Goal: Information Seeking & Learning: Learn about a topic

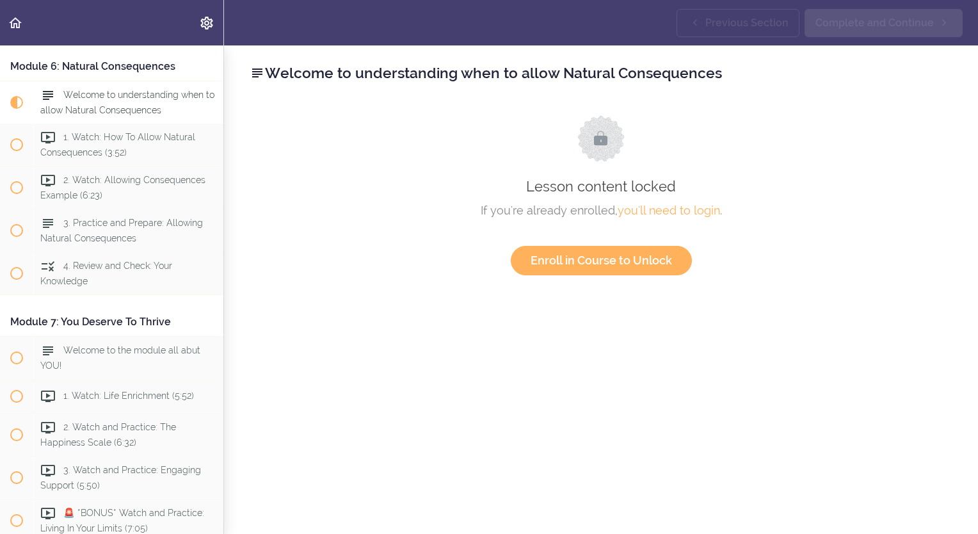
scroll to position [1477, 0]
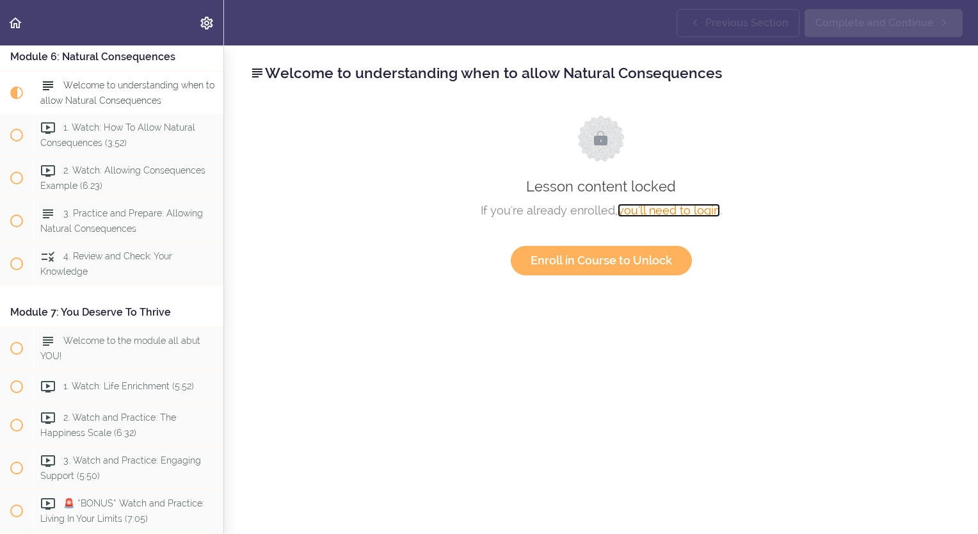
click at [670, 209] on link "you'll need to login" at bounding box center [669, 210] width 102 height 13
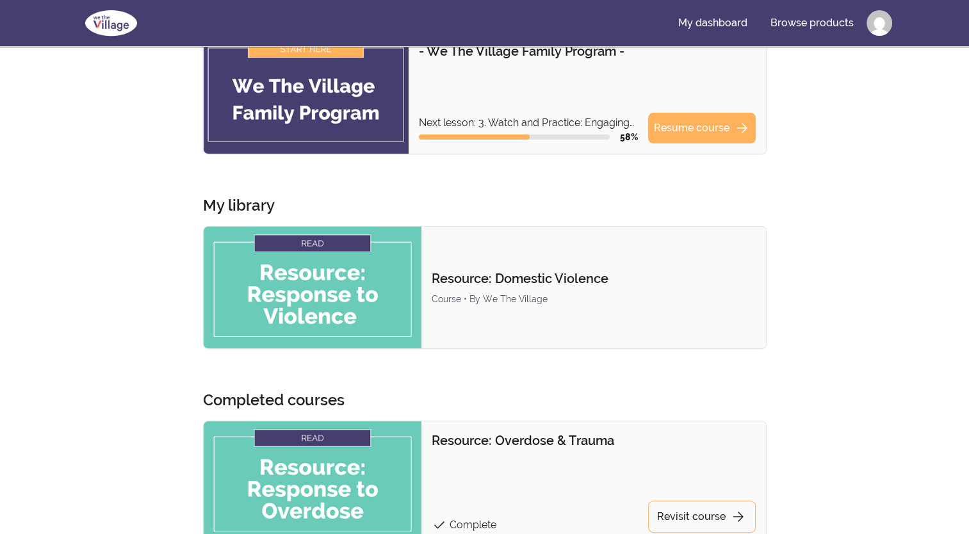
scroll to position [106, 0]
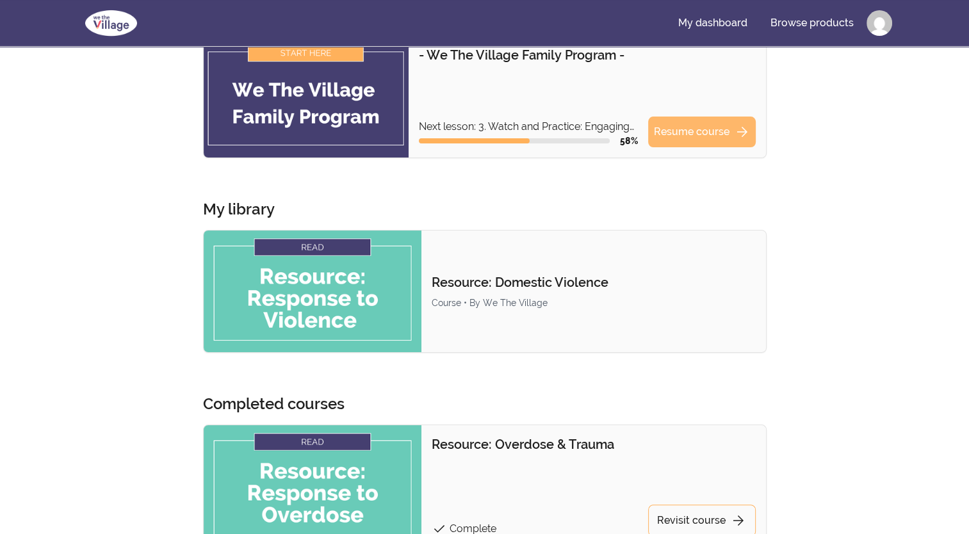
click at [699, 138] on link "Resume course arrow_forward" at bounding box center [702, 132] width 108 height 31
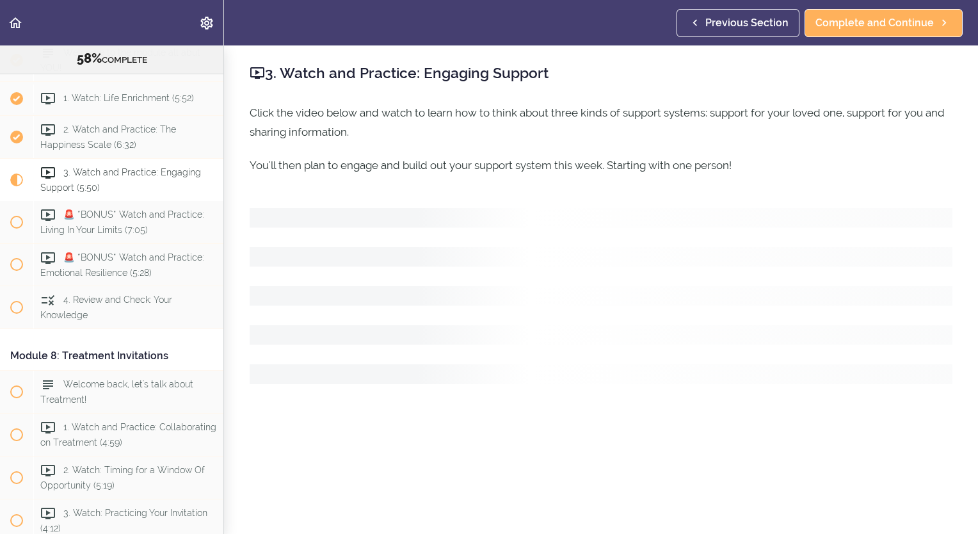
scroll to position [1880, 0]
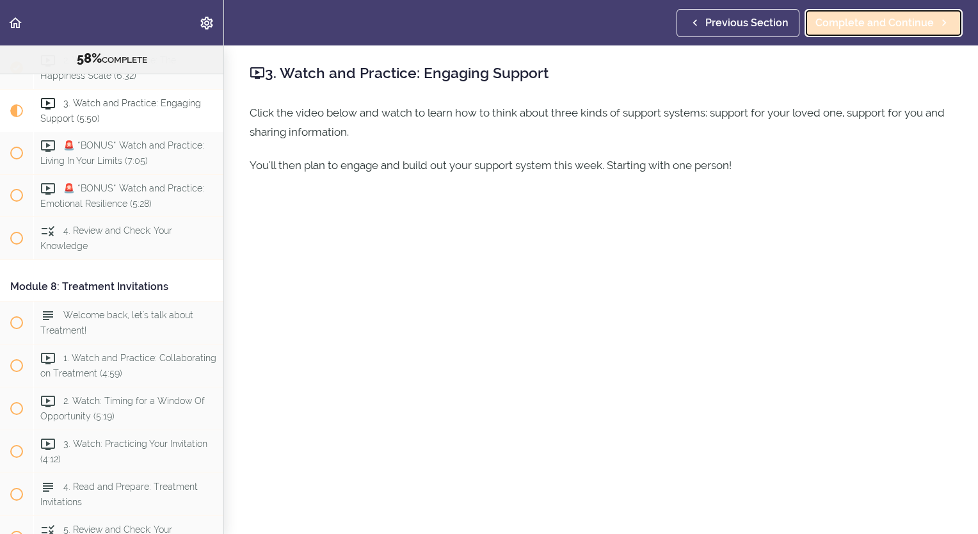
click at [898, 22] on span "Complete and Continue" at bounding box center [875, 22] width 118 height 15
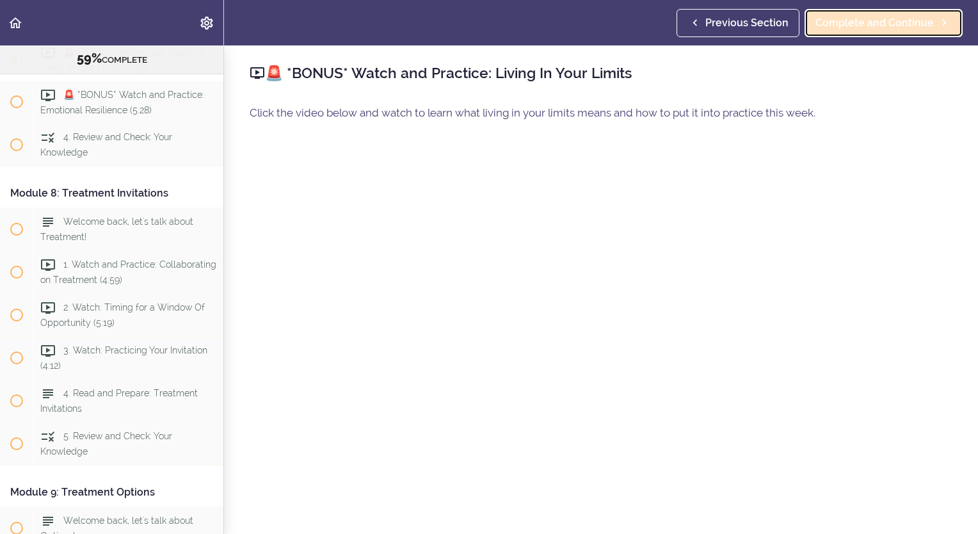
scroll to position [1976, 0]
click at [898, 22] on span "Complete and Continue" at bounding box center [875, 22] width 118 height 15
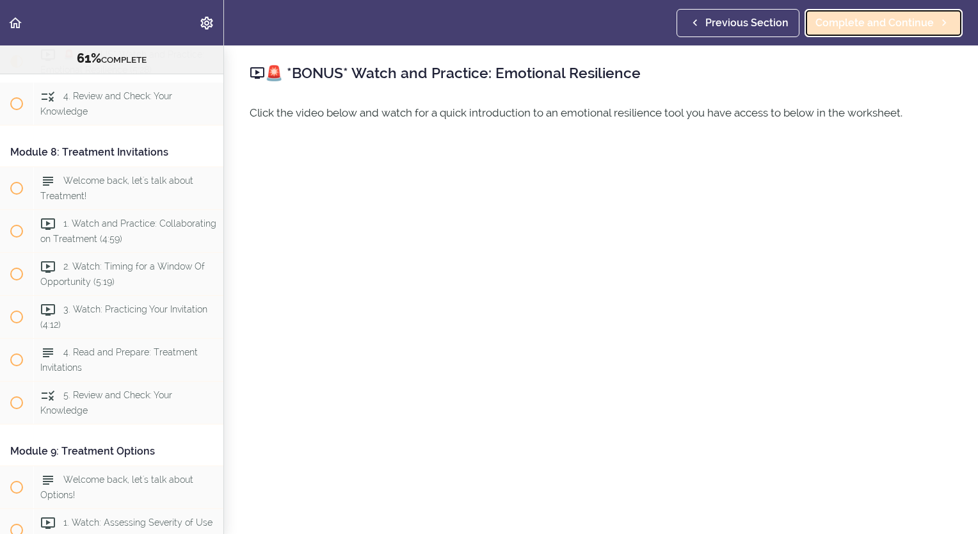
scroll to position [2018, 0]
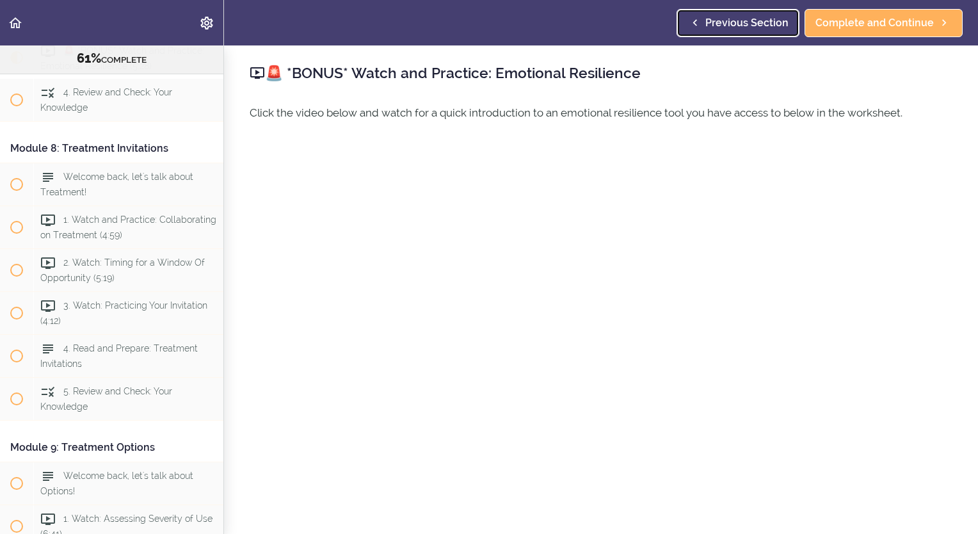
click at [742, 17] on span "Previous Section" at bounding box center [747, 22] width 83 height 15
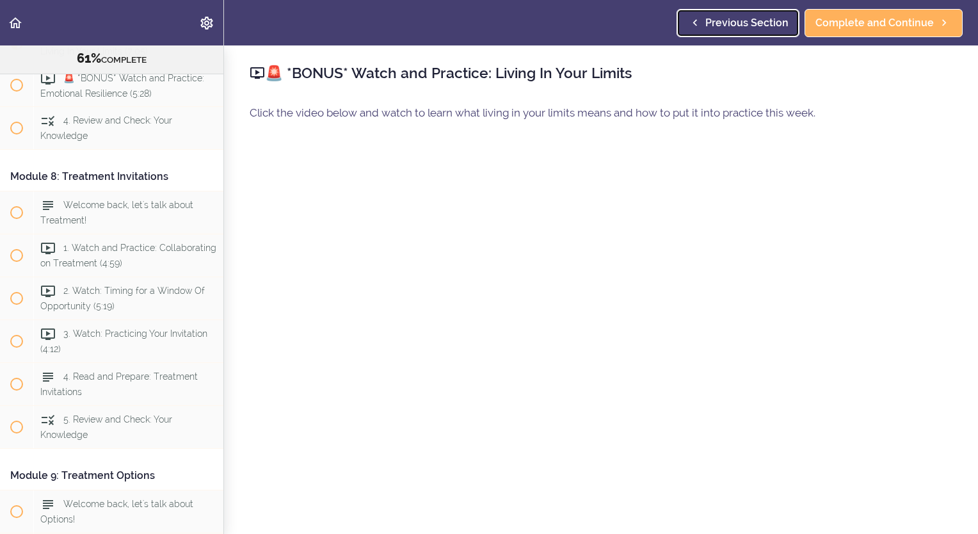
scroll to position [1976, 0]
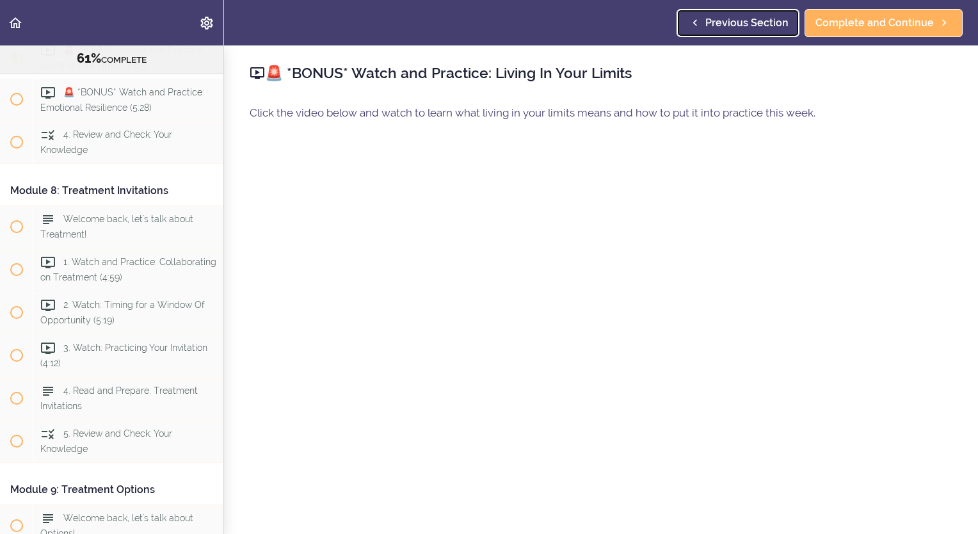
click at [740, 20] on span "Previous Section" at bounding box center [747, 22] width 83 height 15
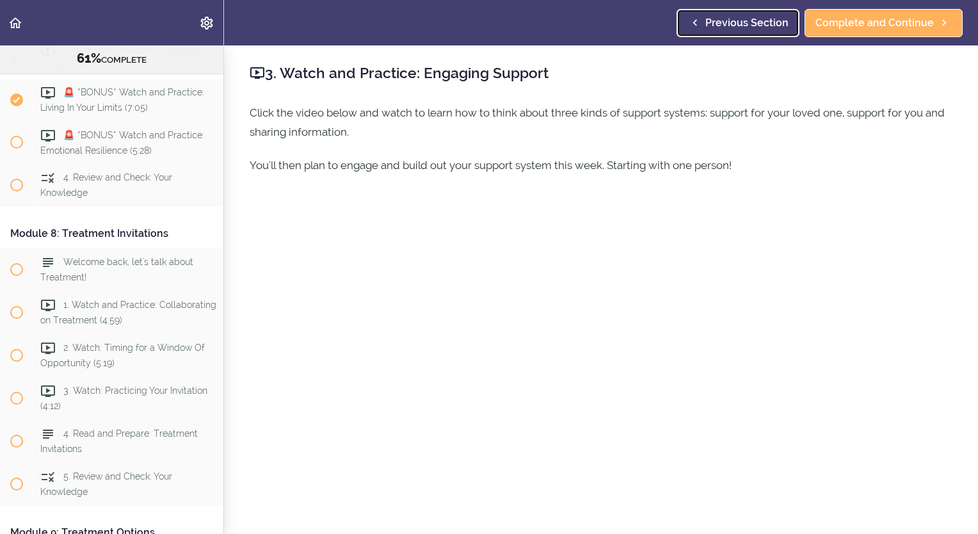
click at [742, 27] on span "Previous Section" at bounding box center [747, 22] width 83 height 15
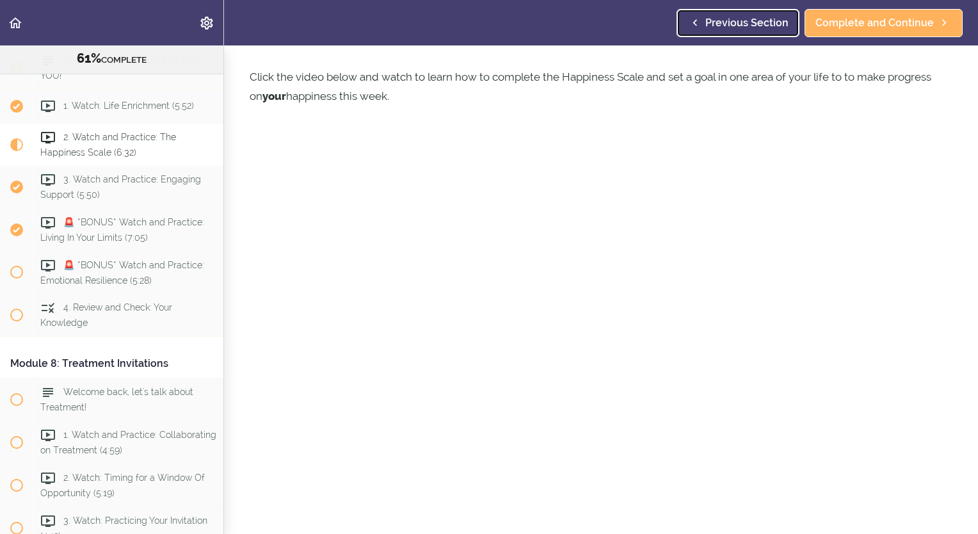
scroll to position [34, 0]
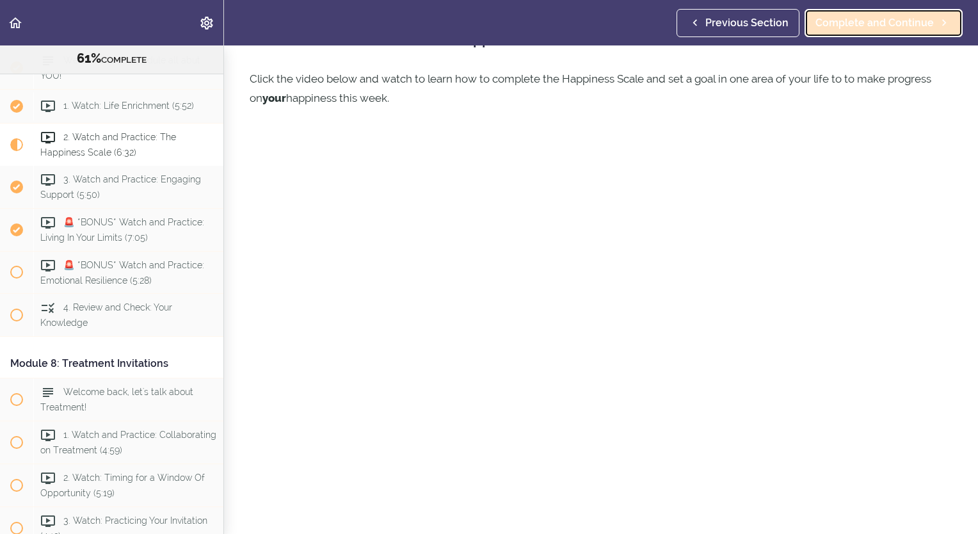
click at [848, 16] on span "Complete and Continue" at bounding box center [875, 22] width 118 height 15
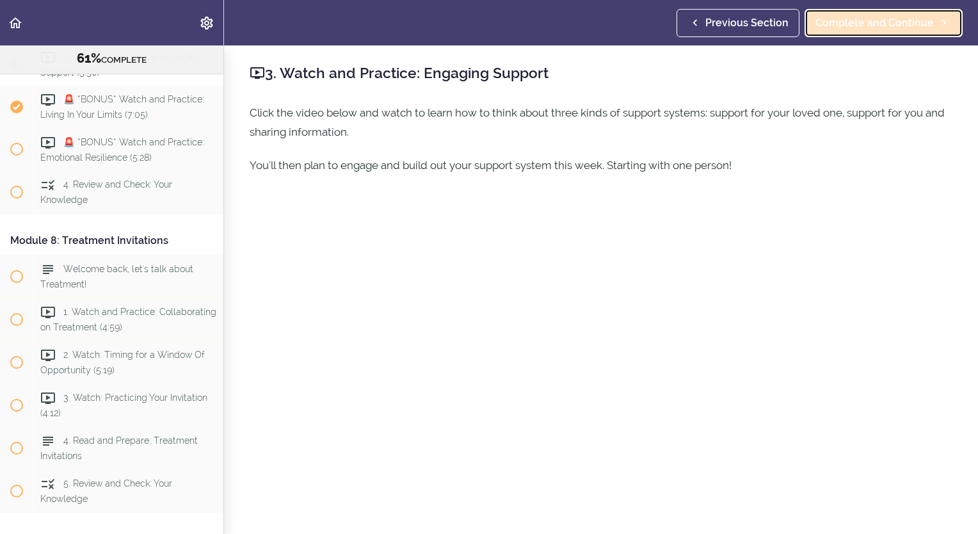
scroll to position [1933, 0]
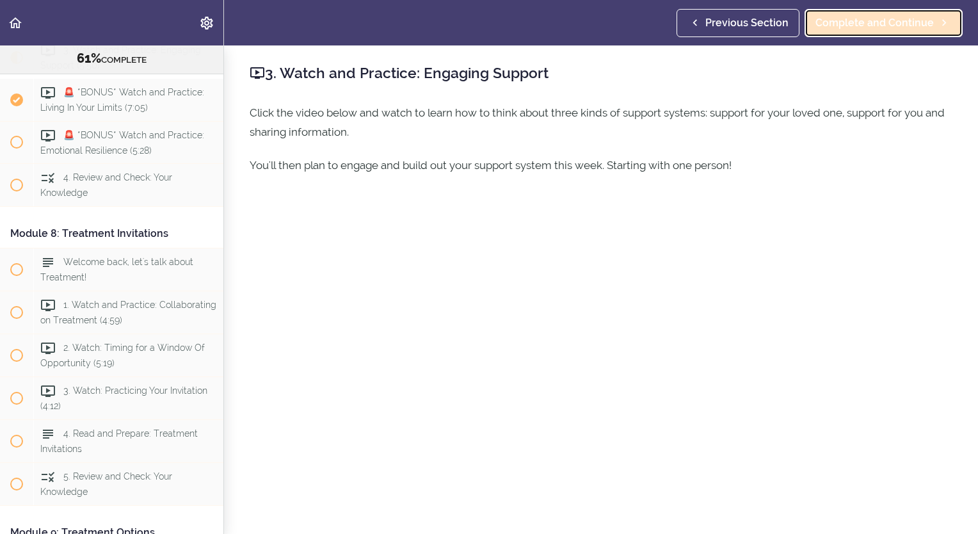
click at [848, 20] on span "Complete and Continue" at bounding box center [875, 22] width 118 height 15
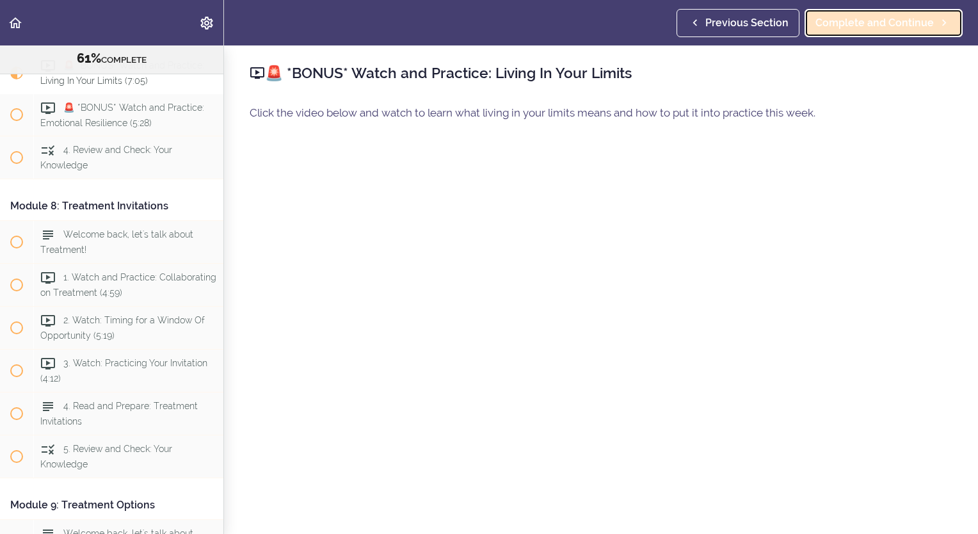
scroll to position [1976, 0]
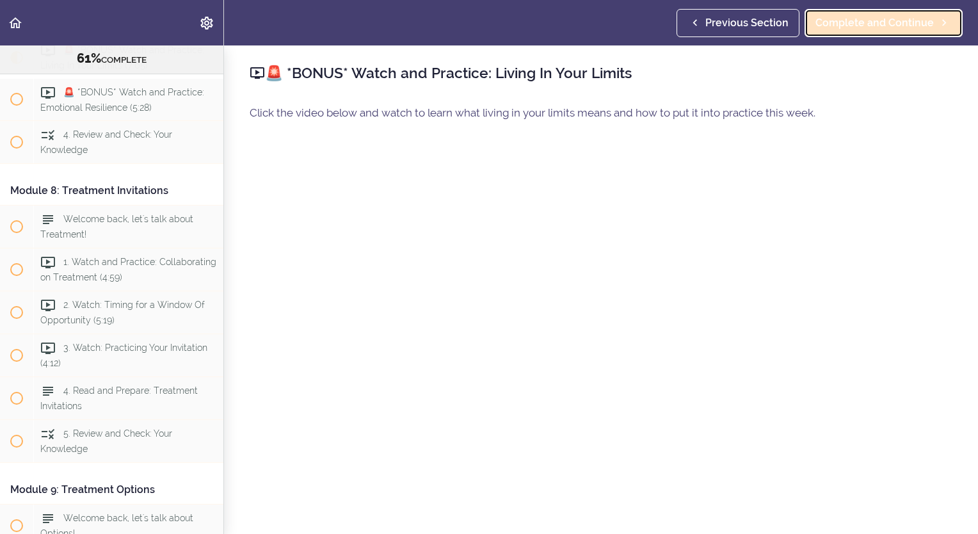
click at [870, 21] on span "Complete and Continue" at bounding box center [875, 22] width 118 height 15
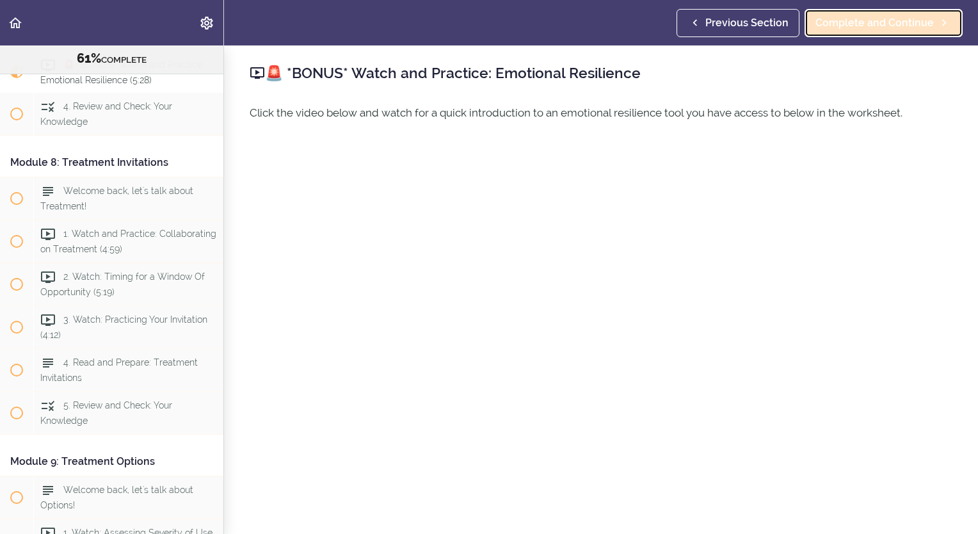
scroll to position [2018, 0]
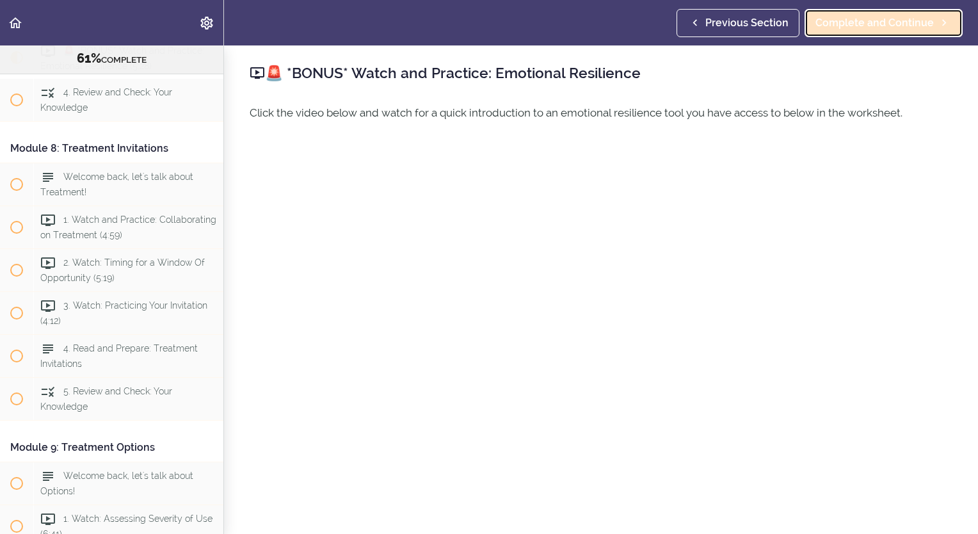
click at [870, 21] on span "Complete and Continue" at bounding box center [875, 22] width 118 height 15
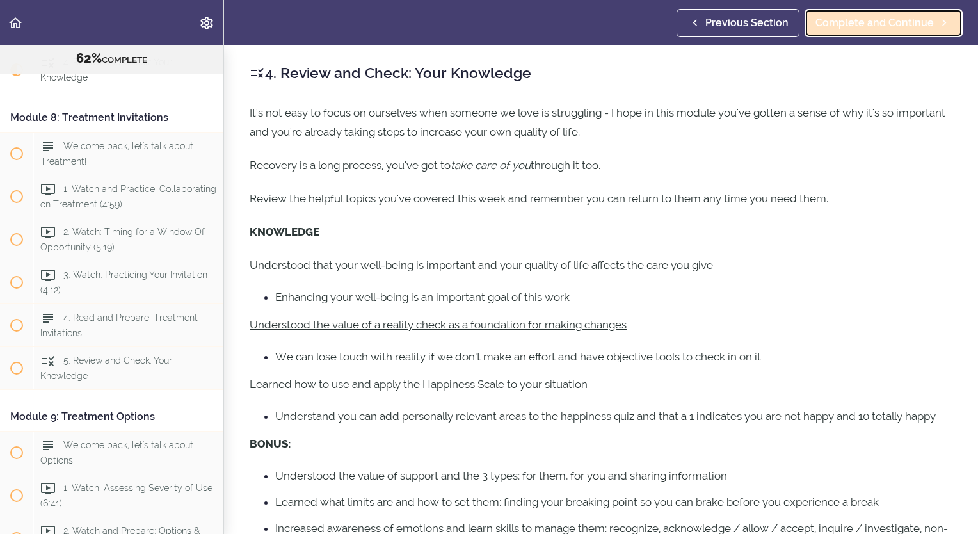
scroll to position [2061, 0]
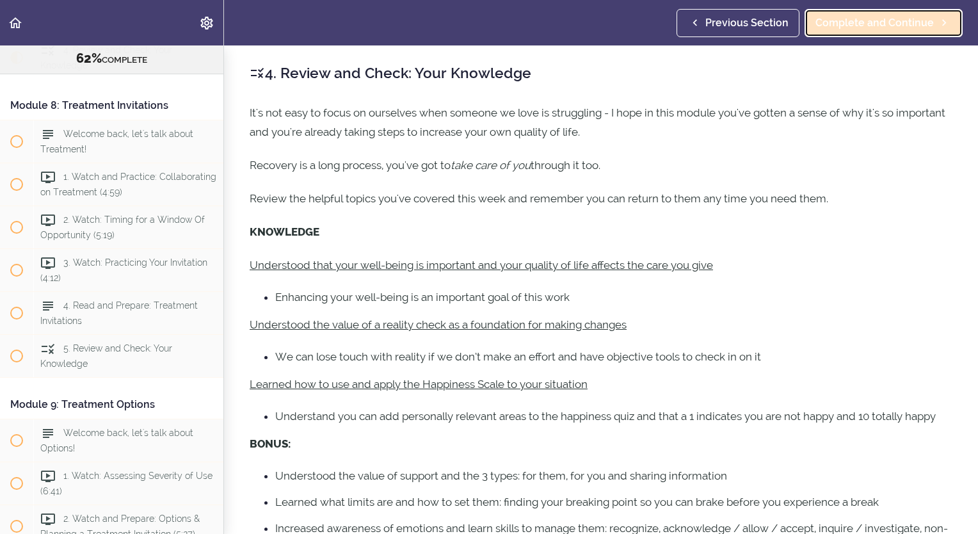
click at [870, 21] on span "Complete and Continue" at bounding box center [875, 22] width 118 height 15
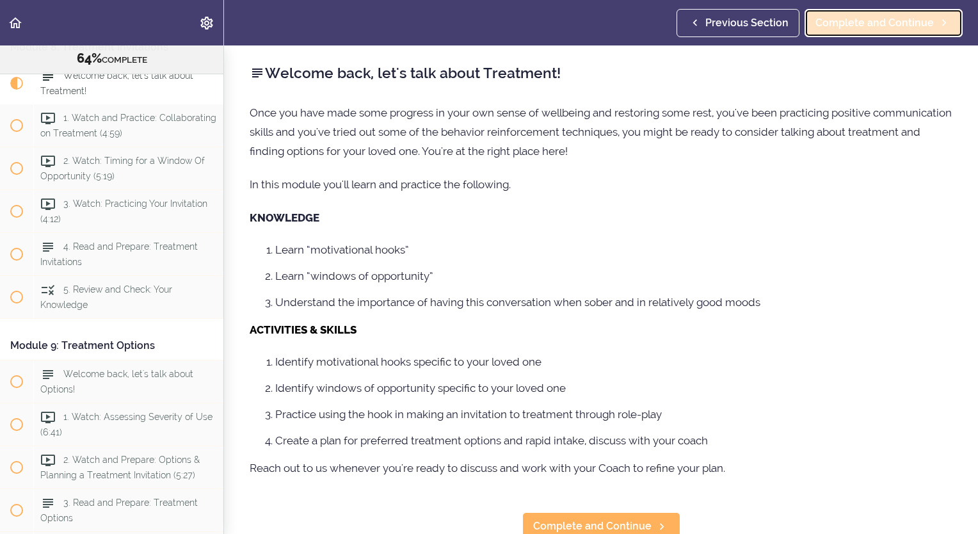
scroll to position [2146, 0]
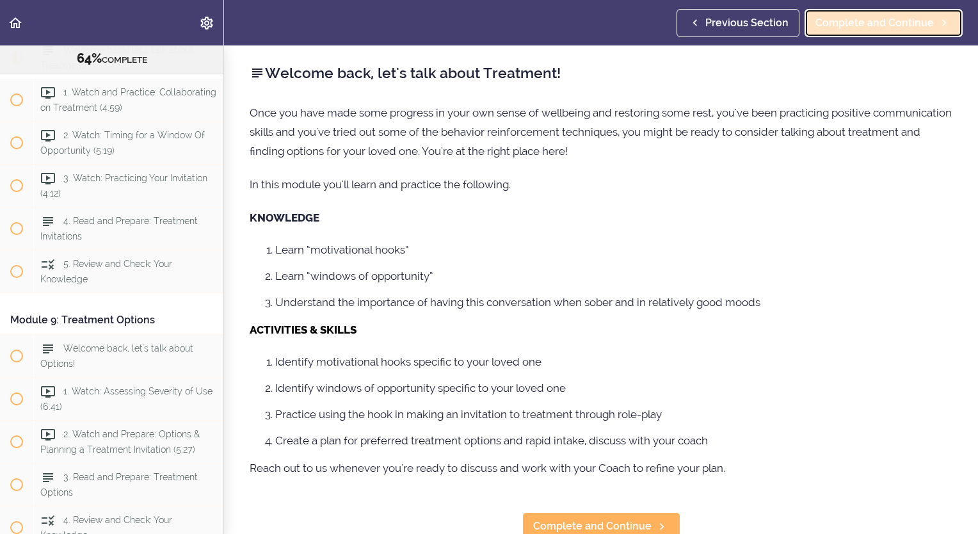
click at [867, 20] on span "Complete and Continue" at bounding box center [875, 22] width 118 height 15
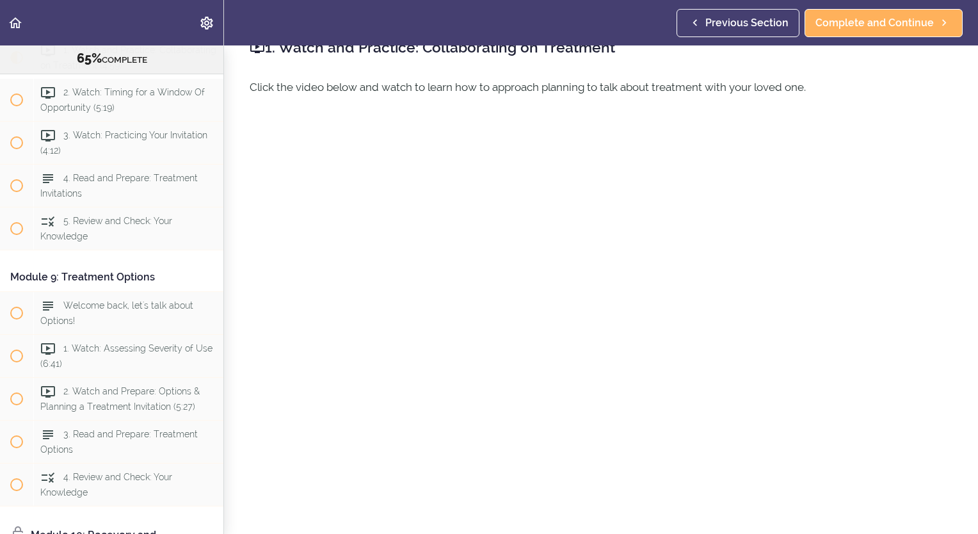
scroll to position [51, 0]
